Goal: Ask a question

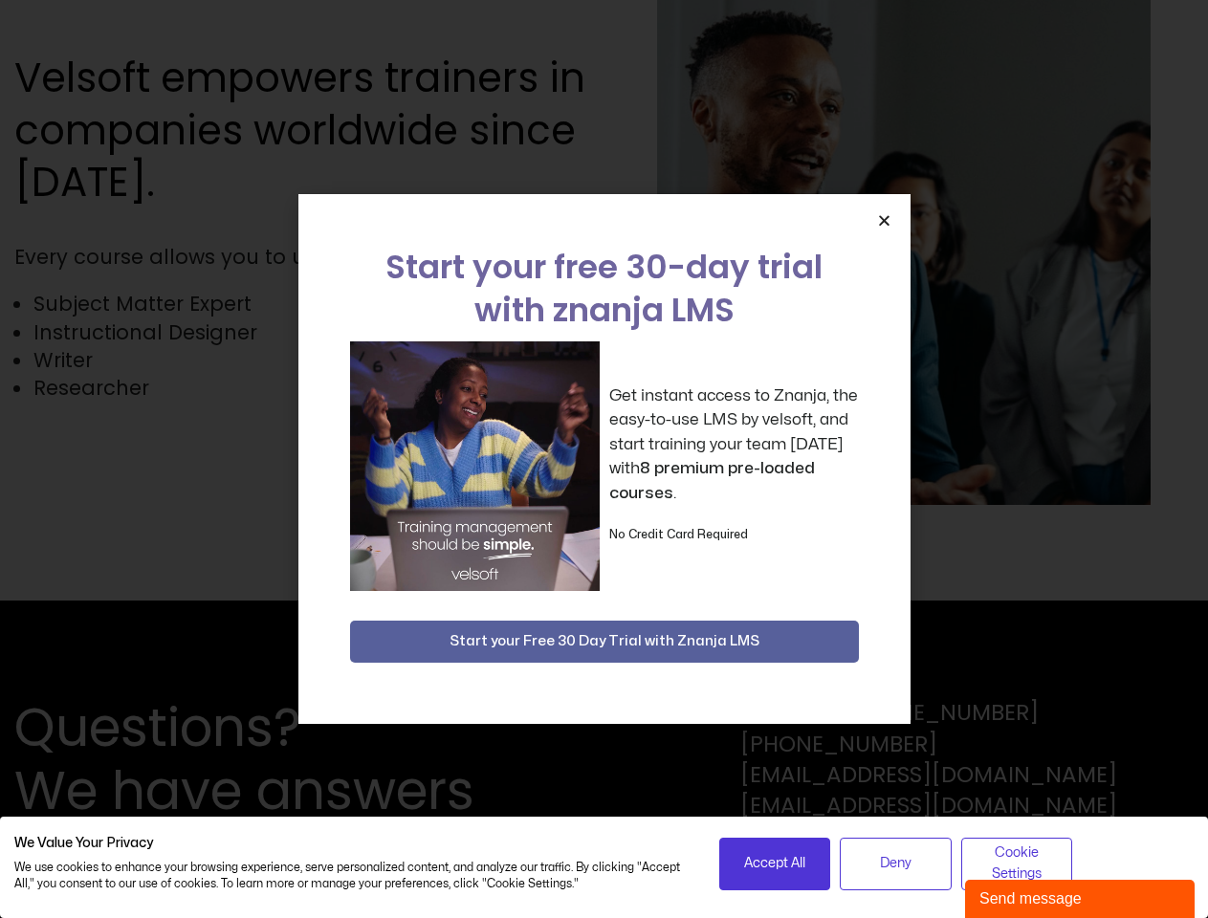
click at [603, 459] on div "Get instant access to Znanja, the easy-to-use LMS by velsoft, and start trainin…" at bounding box center [604, 466] width 509 height 250
click at [883, 220] on icon "Close" at bounding box center [884, 220] width 14 height 14
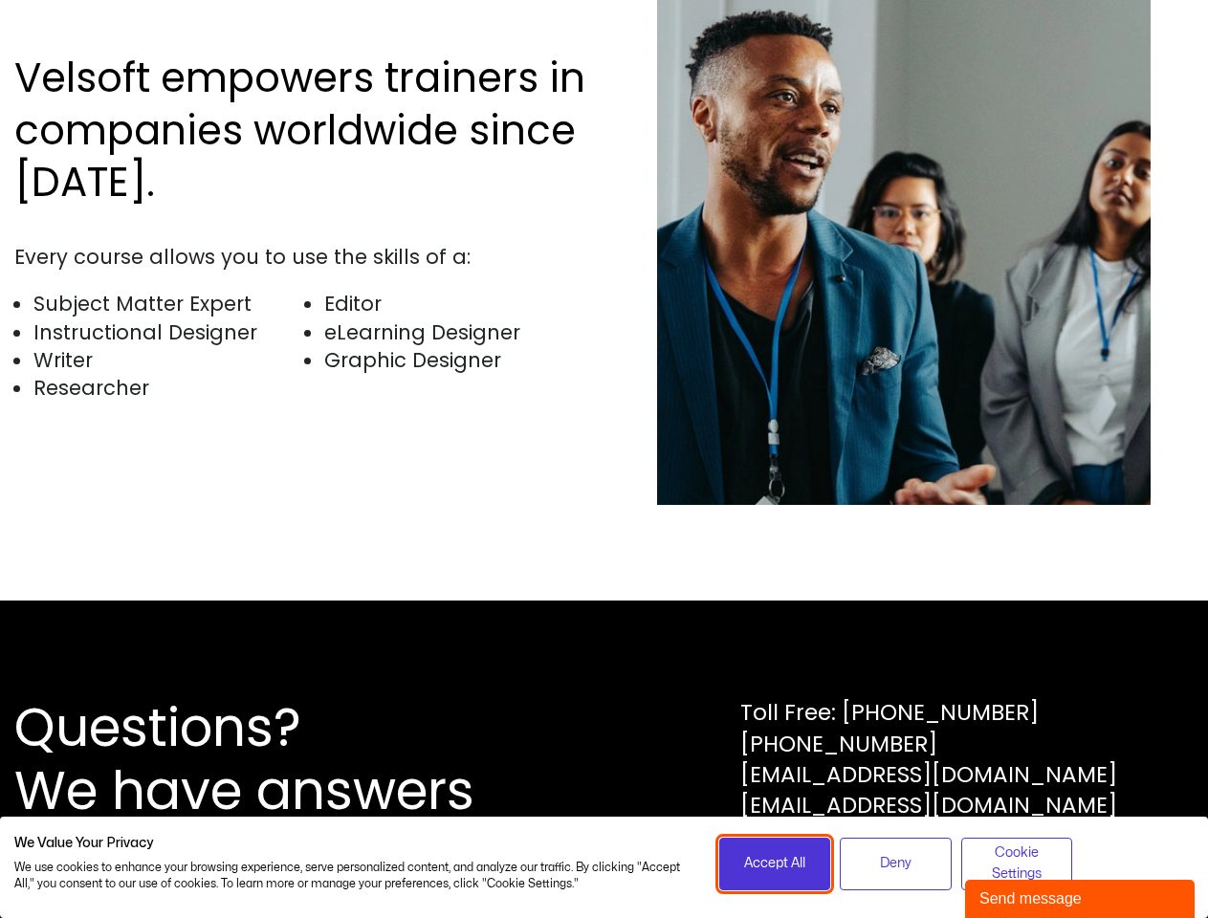
click at [774, 863] on span "Accept All" at bounding box center [774, 863] width 61 height 21
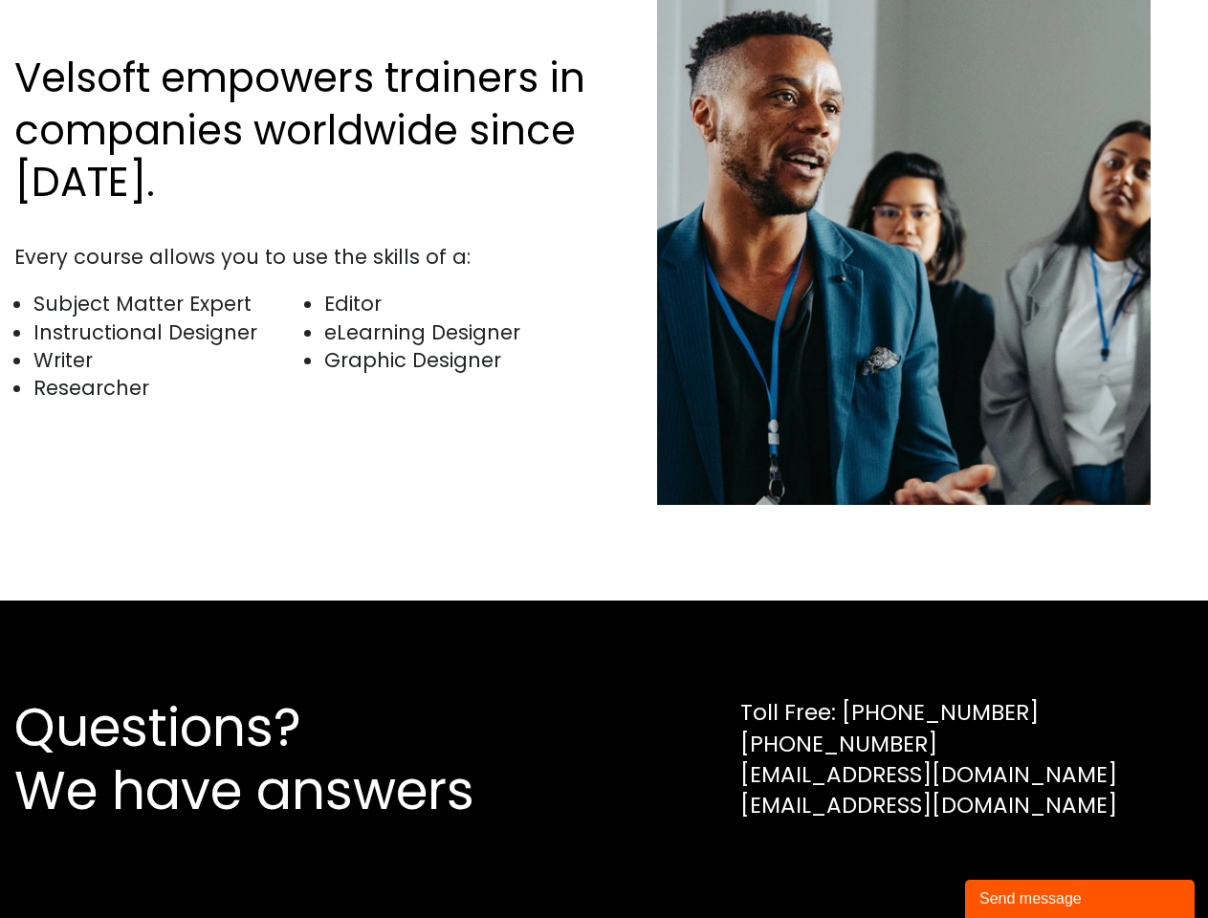
click at [895, 863] on div "Questions? We have answers Toll Free: [PHONE_NUMBER] [PHONE_NUMBER] [EMAIL_ADDR…" at bounding box center [604, 758] width 1208 height 317
click at [1016, 863] on div "Questions? We have answers Toll Free: [PHONE_NUMBER] [PHONE_NUMBER] [EMAIL_ADDR…" at bounding box center [604, 758] width 1208 height 317
click at [1079, 899] on div "Send message" at bounding box center [1079, 898] width 201 height 23
